Goal: Check status: Check status

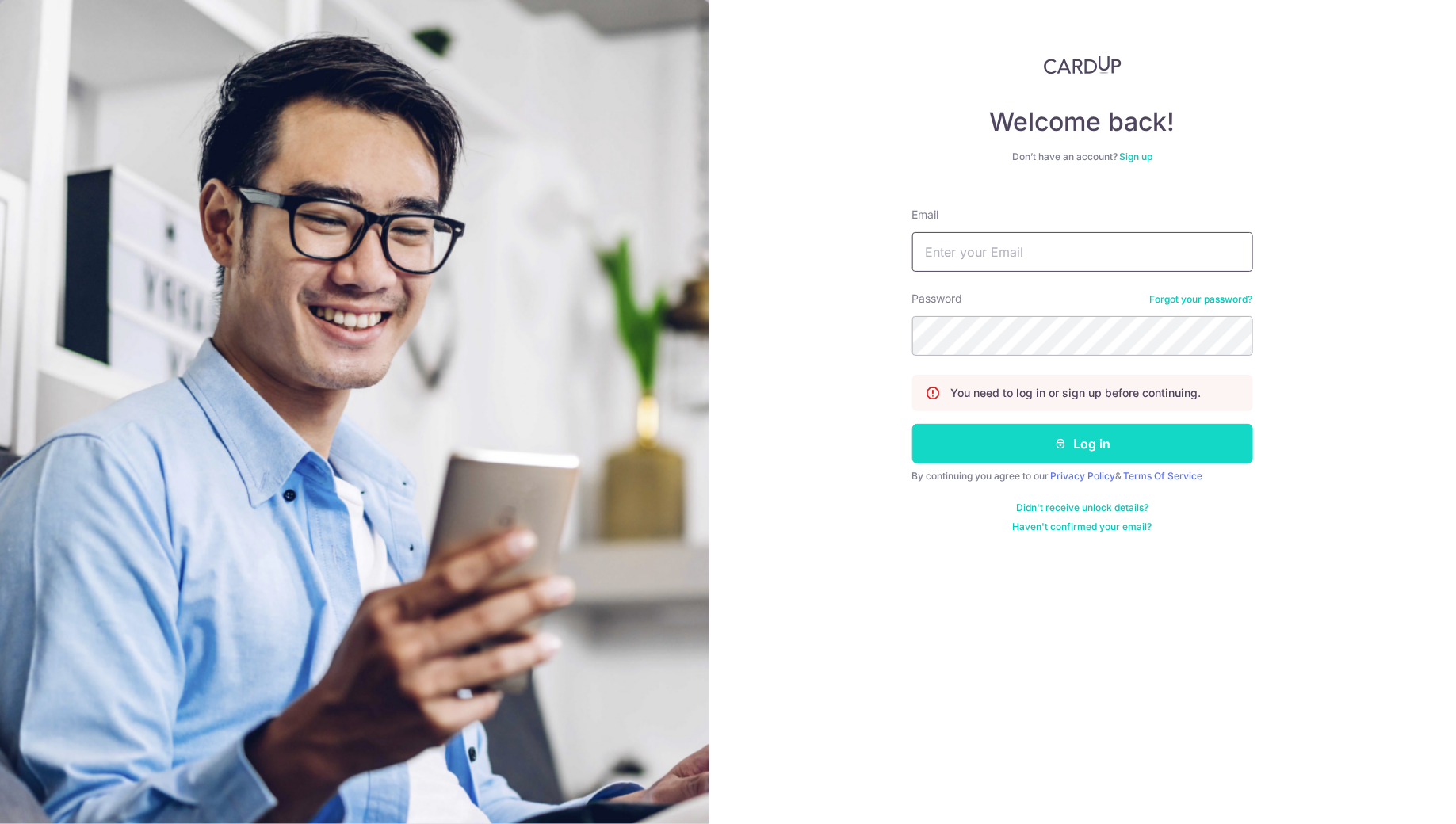
type input "[PERSON_NAME][EMAIL_ADDRESS][DOMAIN_NAME]"
click at [1015, 452] on button "Log in" at bounding box center [1082, 443] width 341 height 40
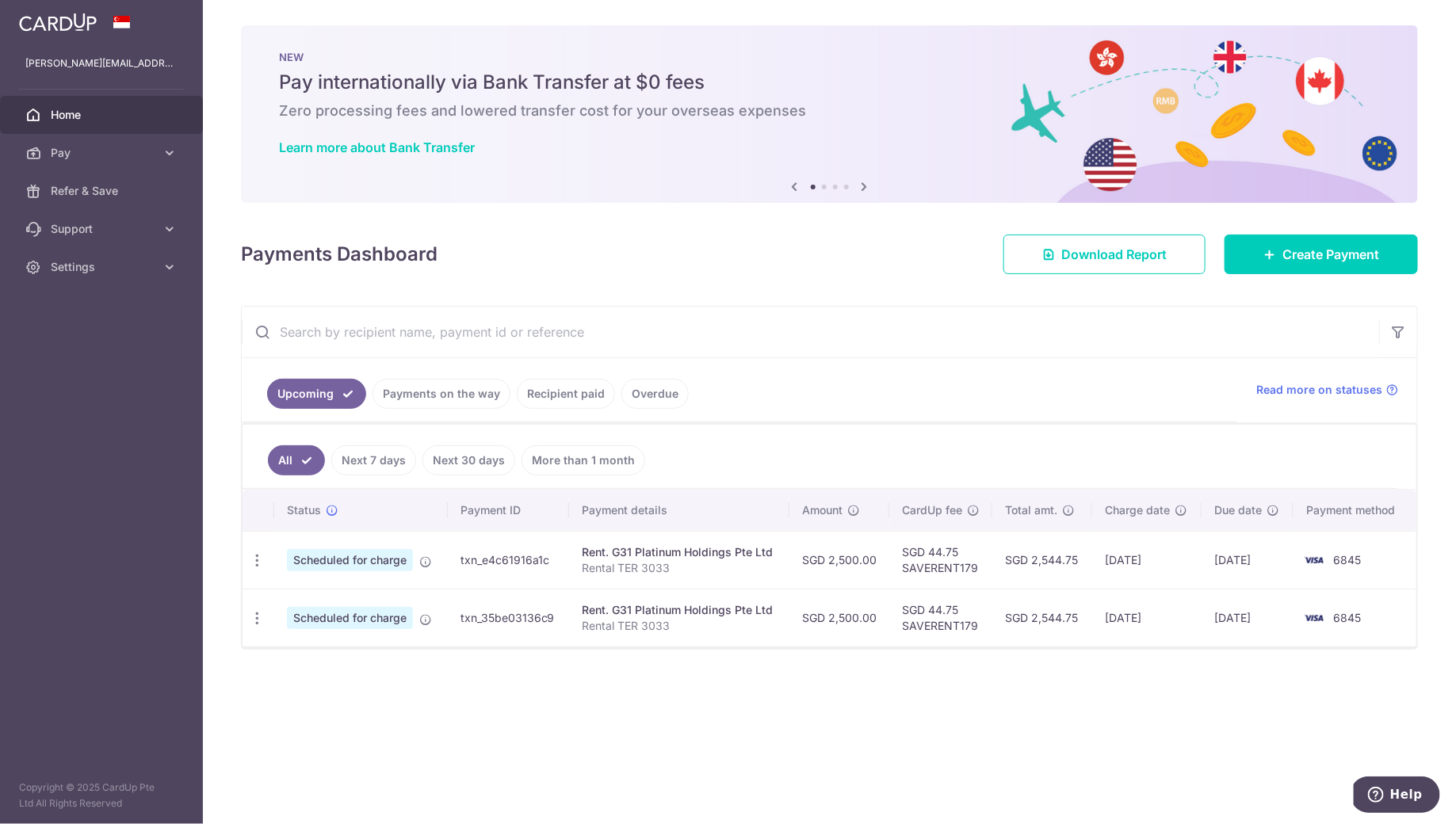
click at [524, 393] on link "Recipient paid" at bounding box center [565, 394] width 98 height 30
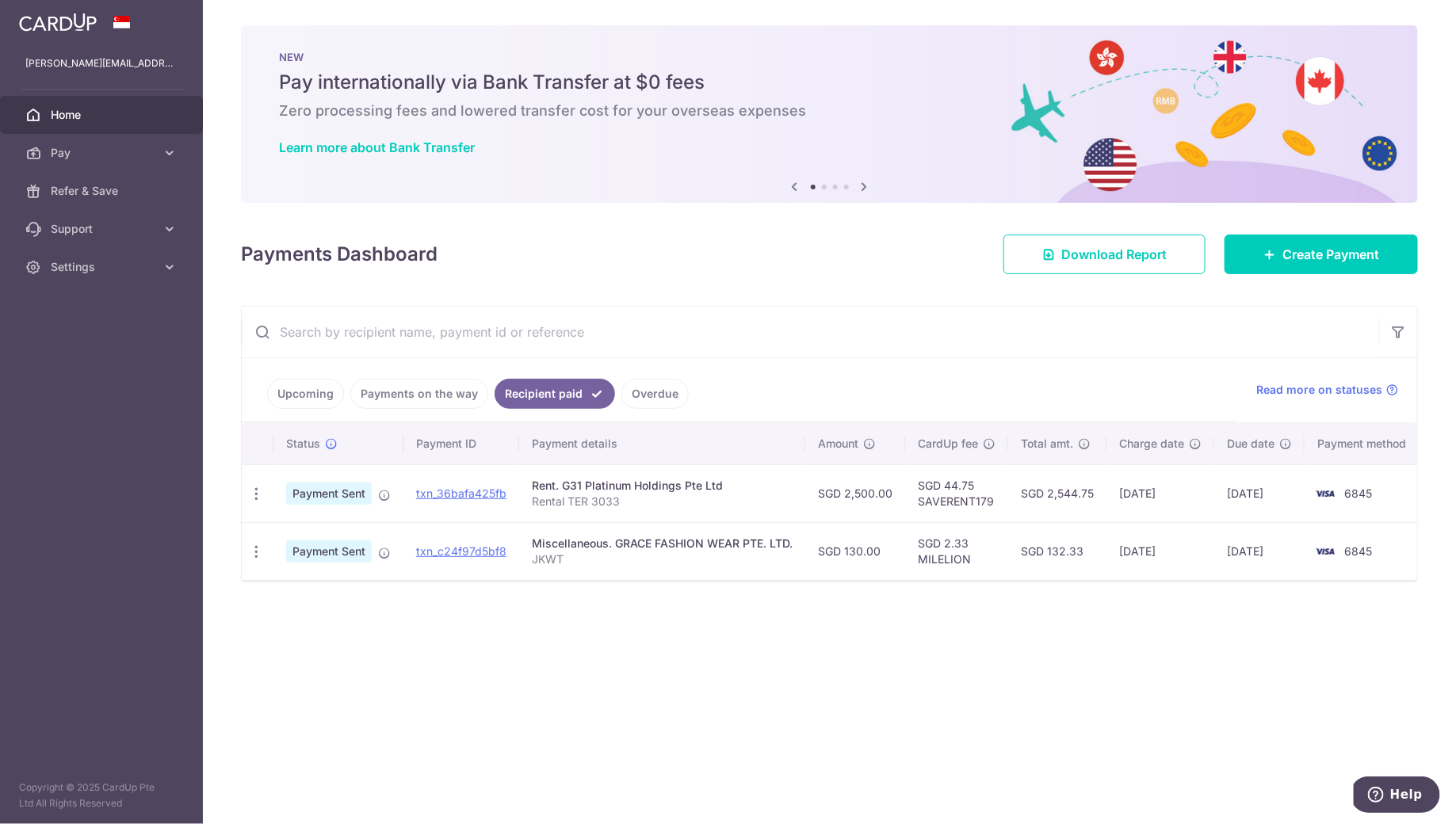
click at [307, 413] on ul "Upcoming Payments on the way Recipient paid Overdue" at bounding box center [740, 390] width 996 height 64
click at [320, 388] on link "Upcoming" at bounding box center [305, 394] width 77 height 30
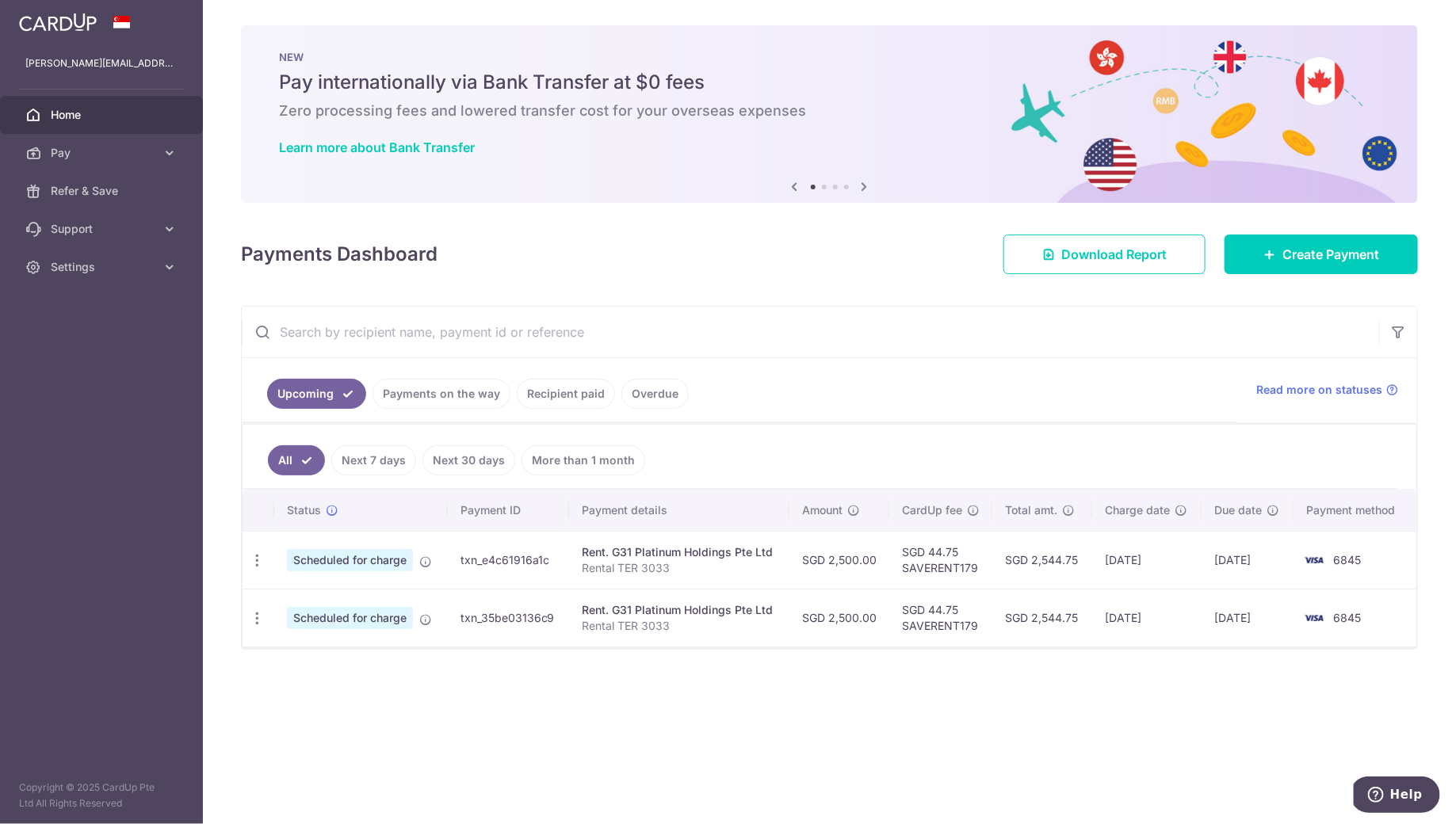
click at [407, 392] on link "Payments on the way" at bounding box center [442, 394] width 138 height 30
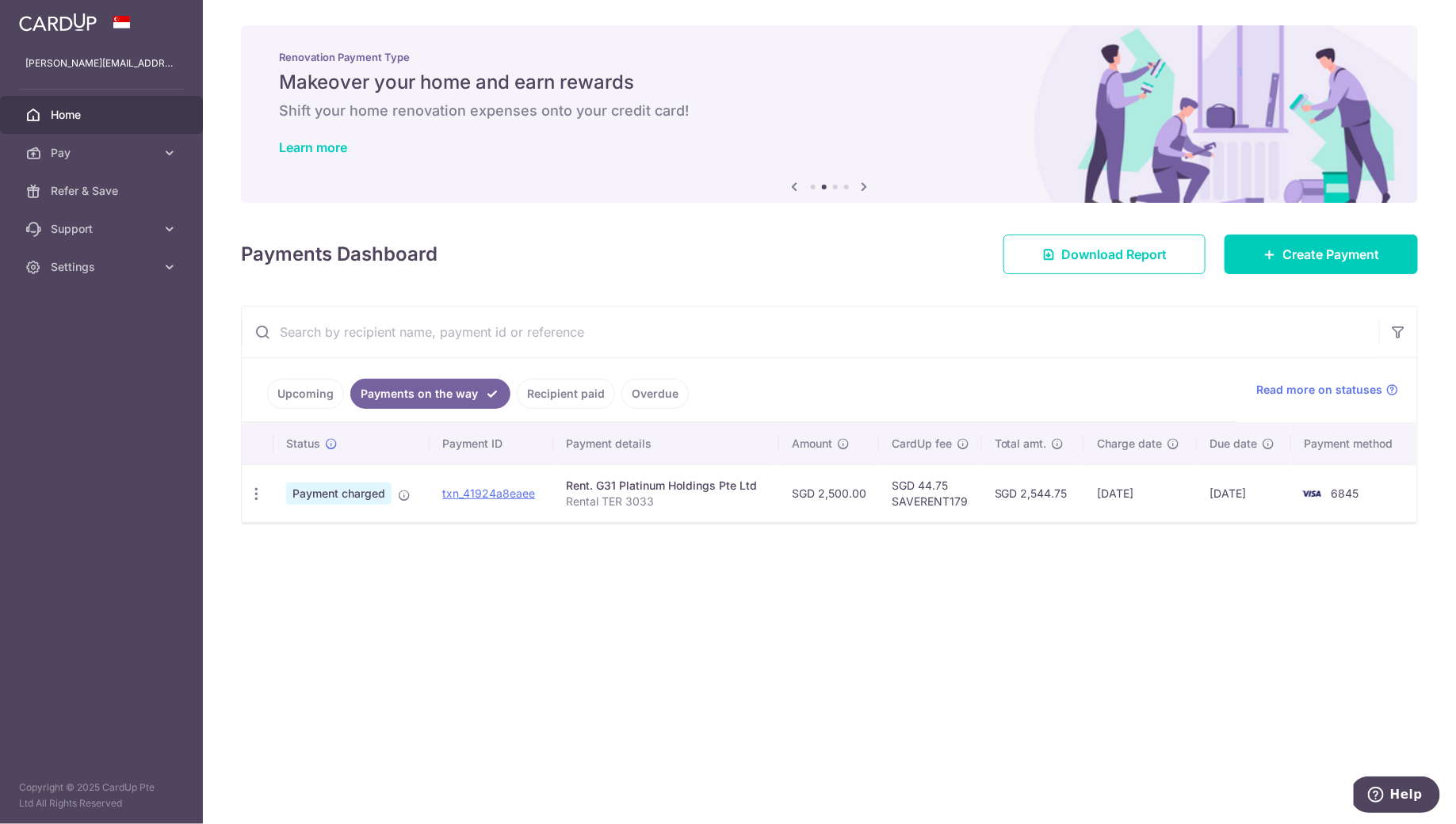
click at [315, 401] on link "Upcoming" at bounding box center [305, 394] width 77 height 30
